Goal: Task Accomplishment & Management: Complete application form

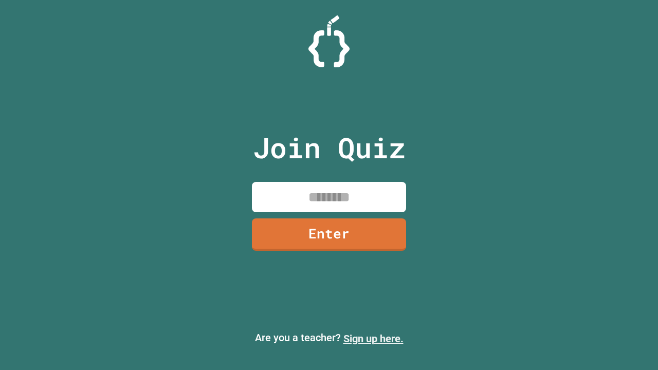
click at [373, 339] on link "Sign up here." at bounding box center [373, 339] width 60 height 12
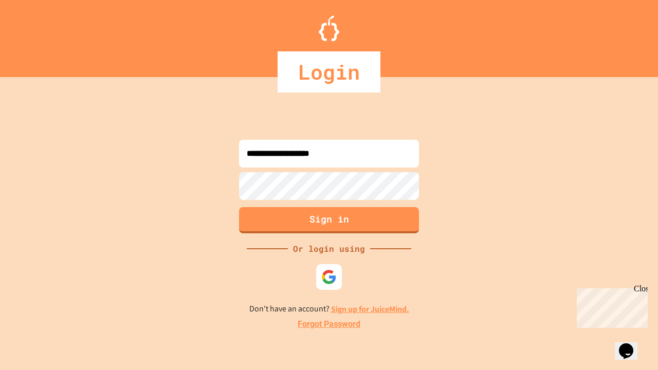
type input "**********"
